Goal: Entertainment & Leisure: Browse casually

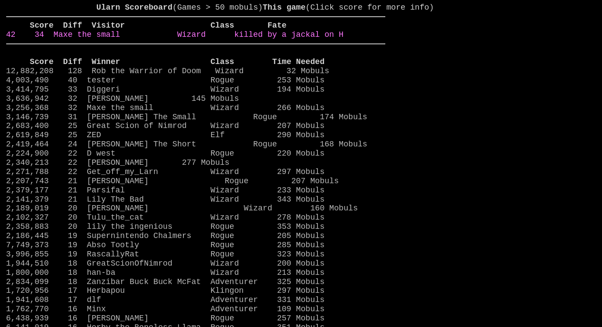
click at [344, 39] on link "42 34 Maxe the small Wizard killed by a jackal on H" at bounding box center [175, 34] width 338 height 9
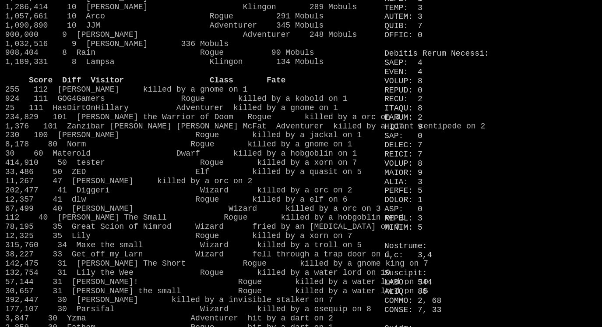
scroll to position [659, 1]
